Goal: Transaction & Acquisition: Purchase product/service

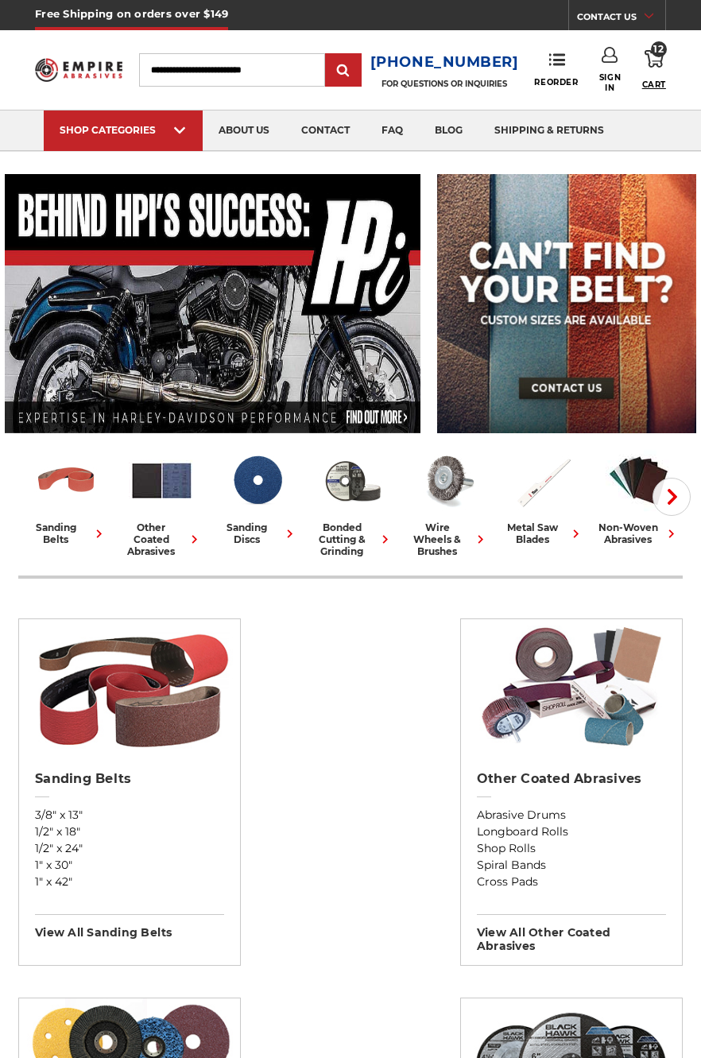
click at [653, 81] on span "Cart" at bounding box center [654, 84] width 24 height 10
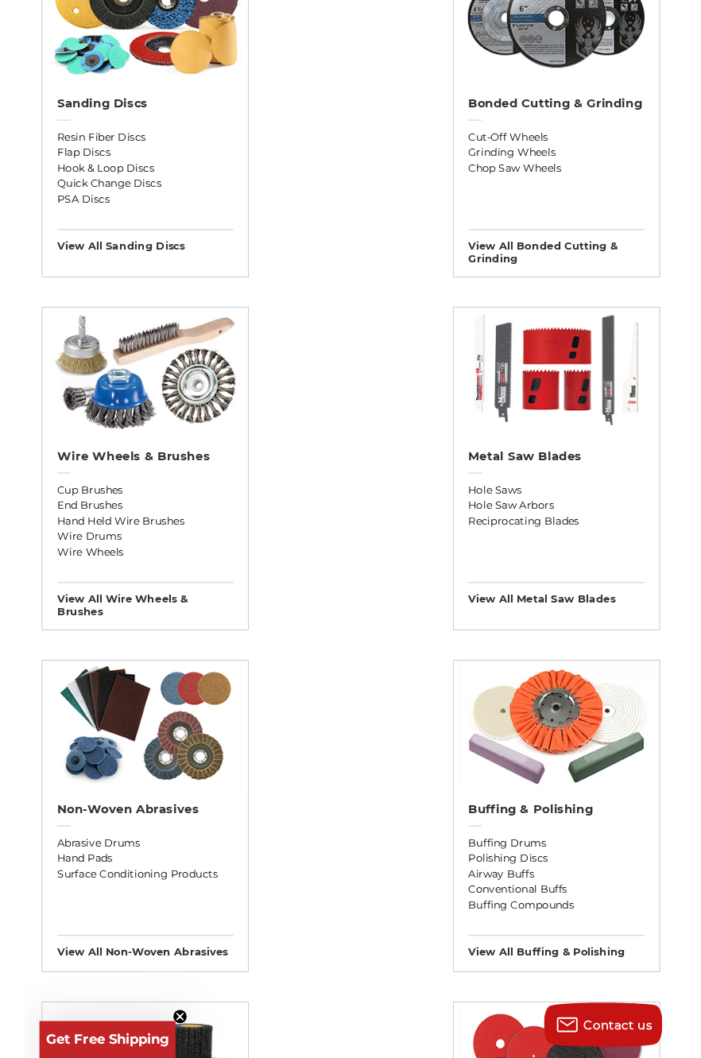
scroll to position [1048, 0]
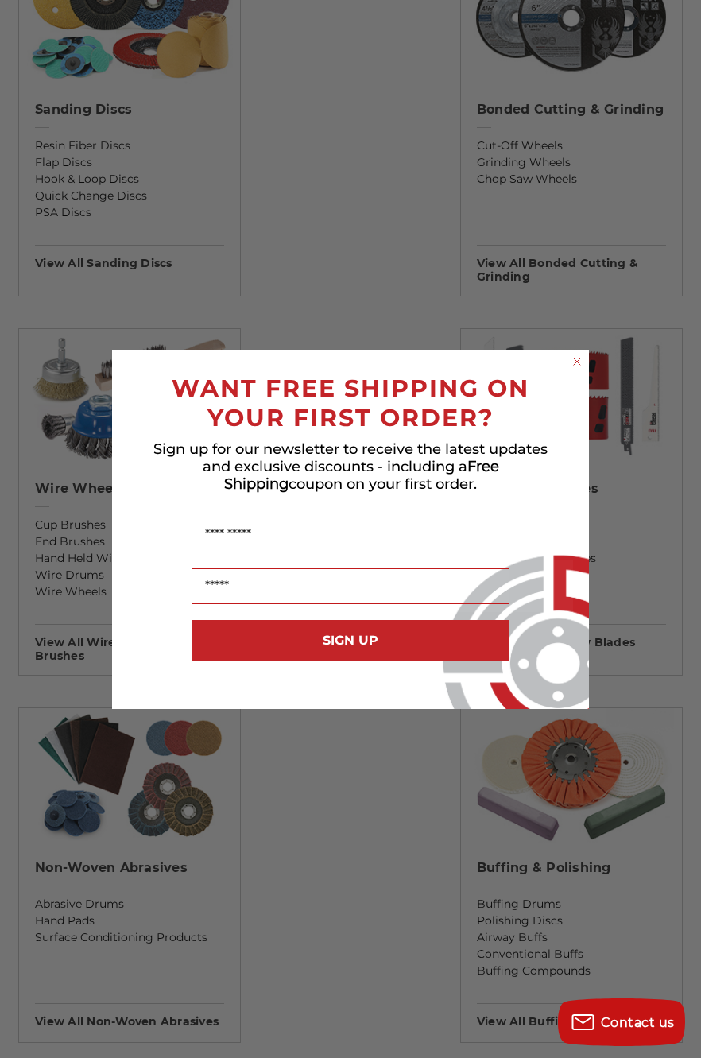
click at [579, 366] on circle "Close dialog" at bounding box center [577, 361] width 15 height 15
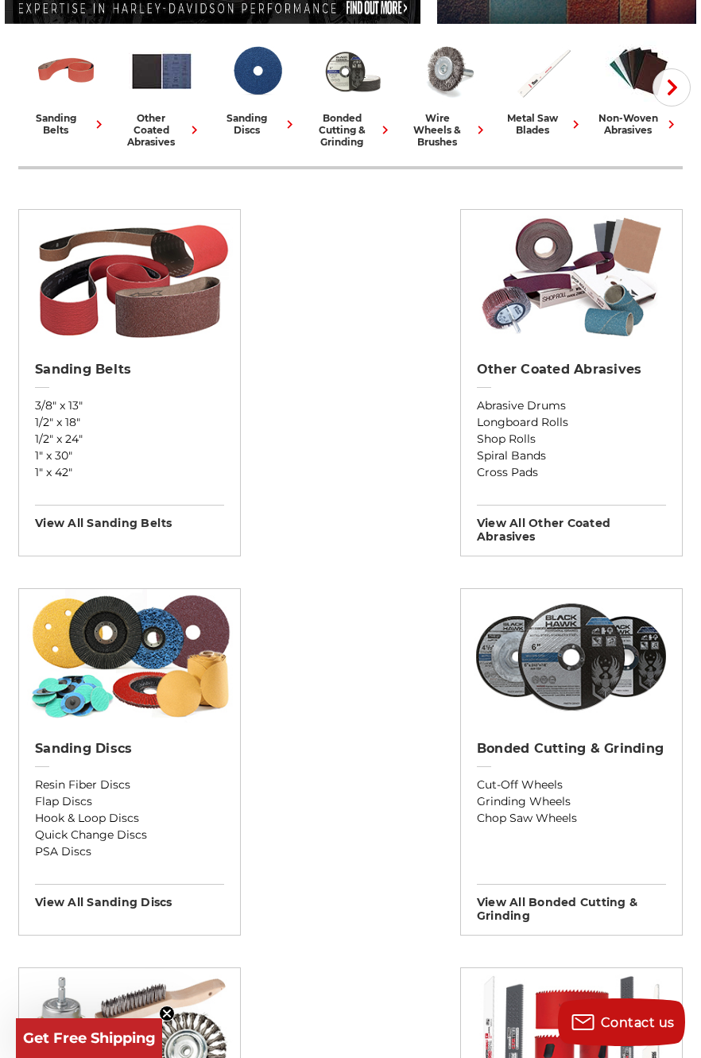
scroll to position [0, 0]
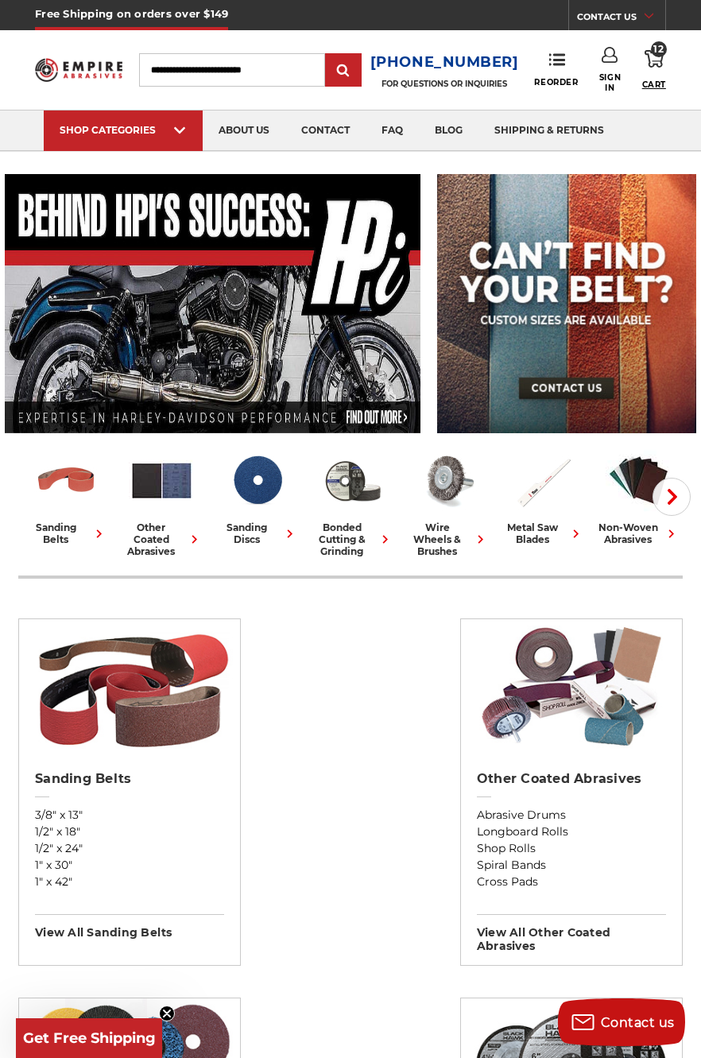
click at [661, 56] on span "12" at bounding box center [659, 49] width 16 height 16
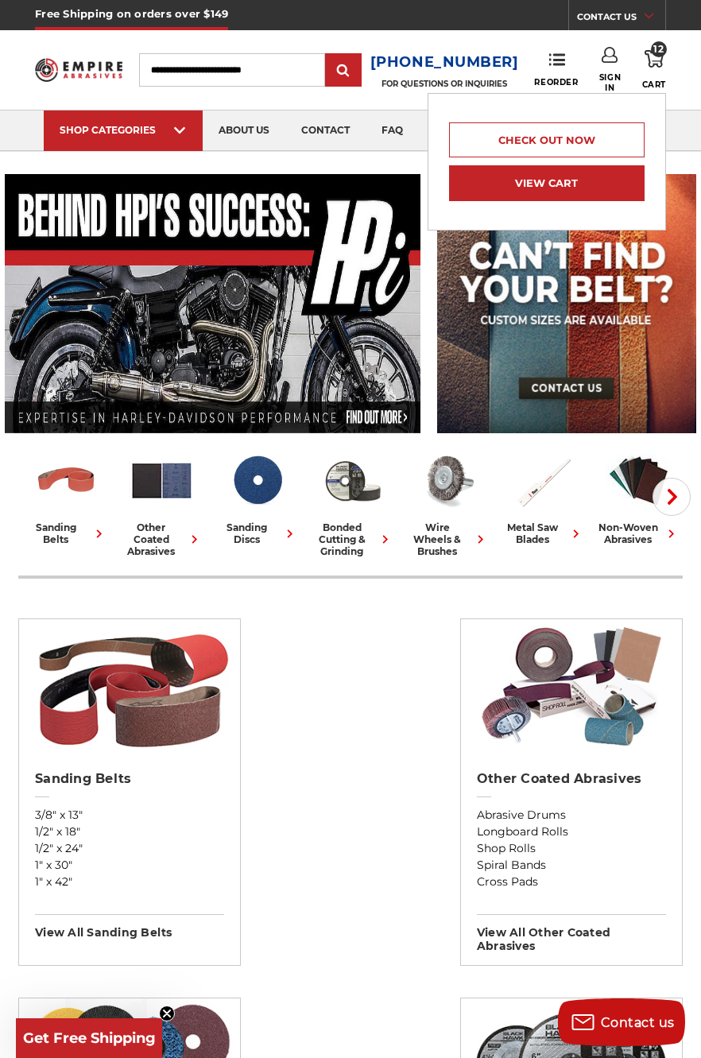
click at [602, 192] on link "View Cart" at bounding box center [547, 183] width 196 height 36
